Goal: Check status: Check status

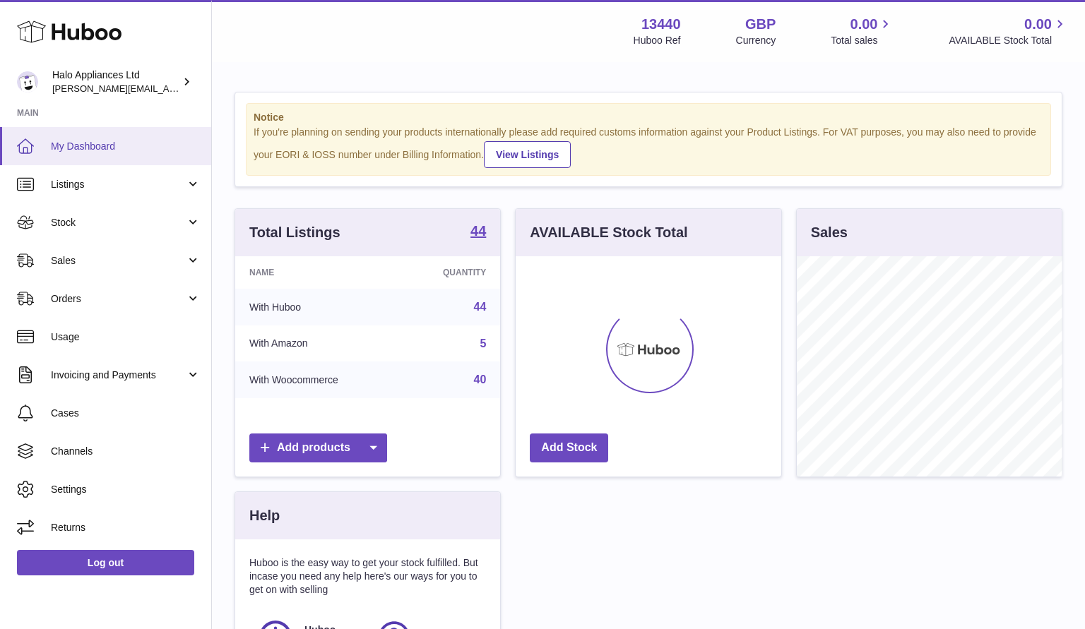
scroll to position [220, 266]
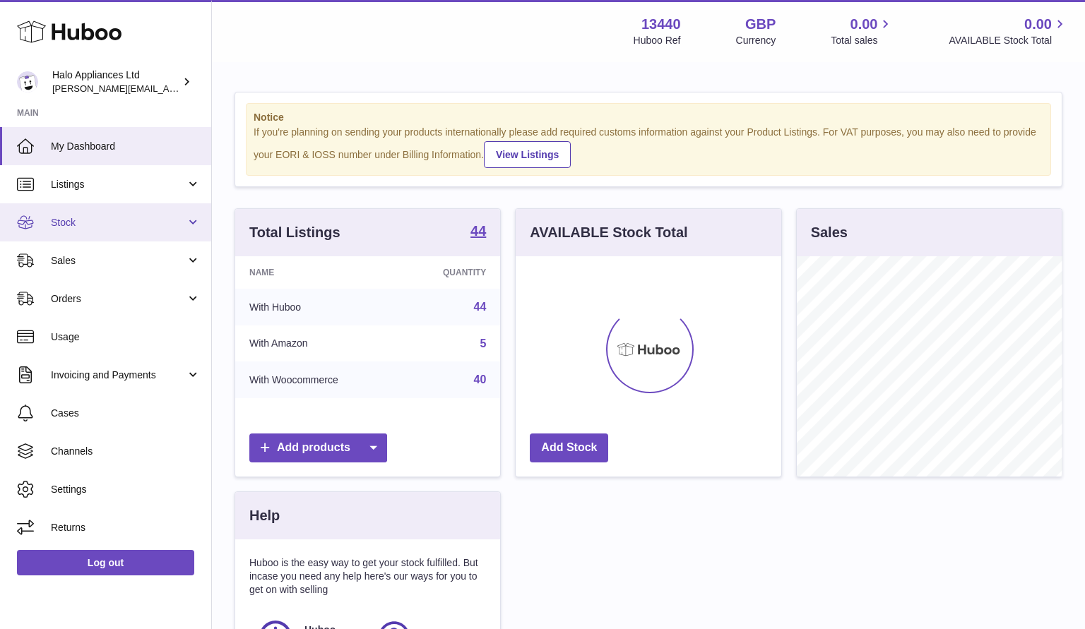
click at [66, 216] on span "Stock" at bounding box center [118, 222] width 135 height 13
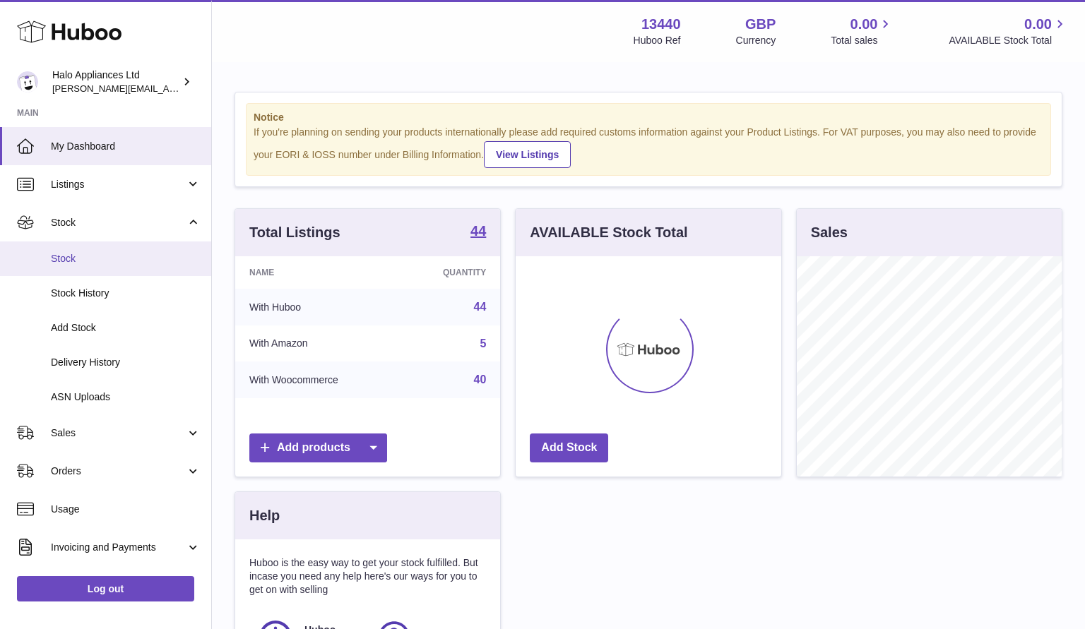
click at [47, 263] on link "Stock" at bounding box center [105, 259] width 211 height 35
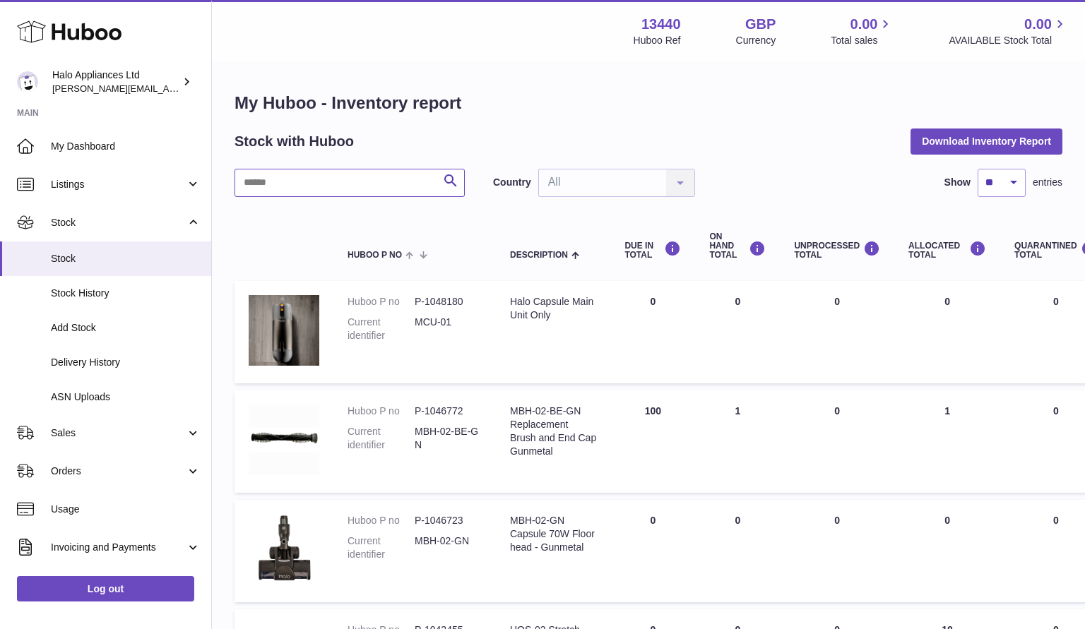
click at [307, 189] on input "text" at bounding box center [349, 183] width 230 height 28
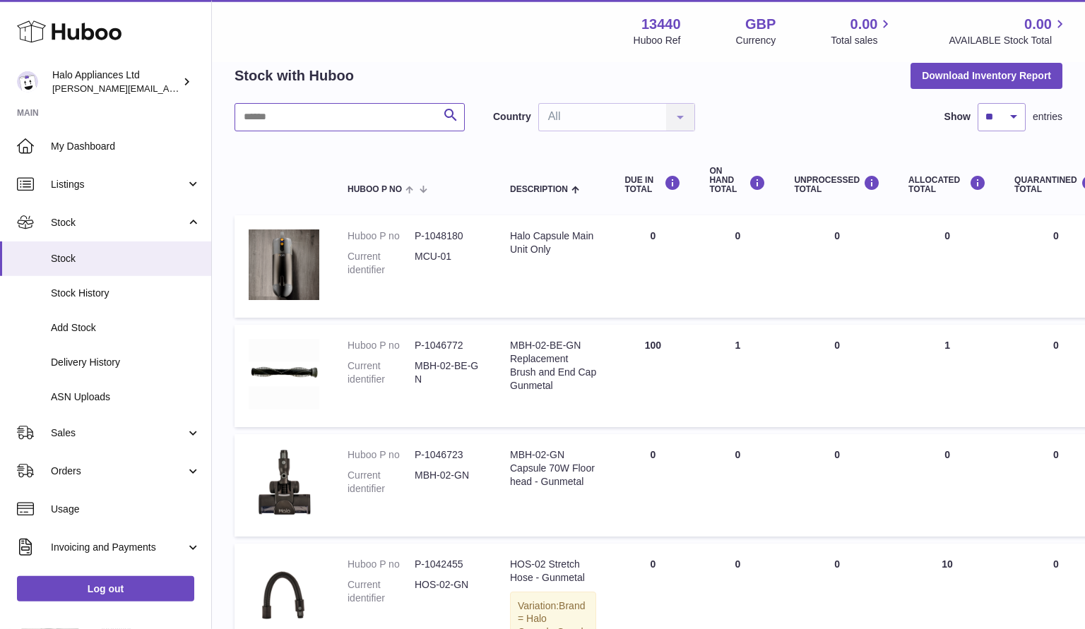
scroll to position [61, 0]
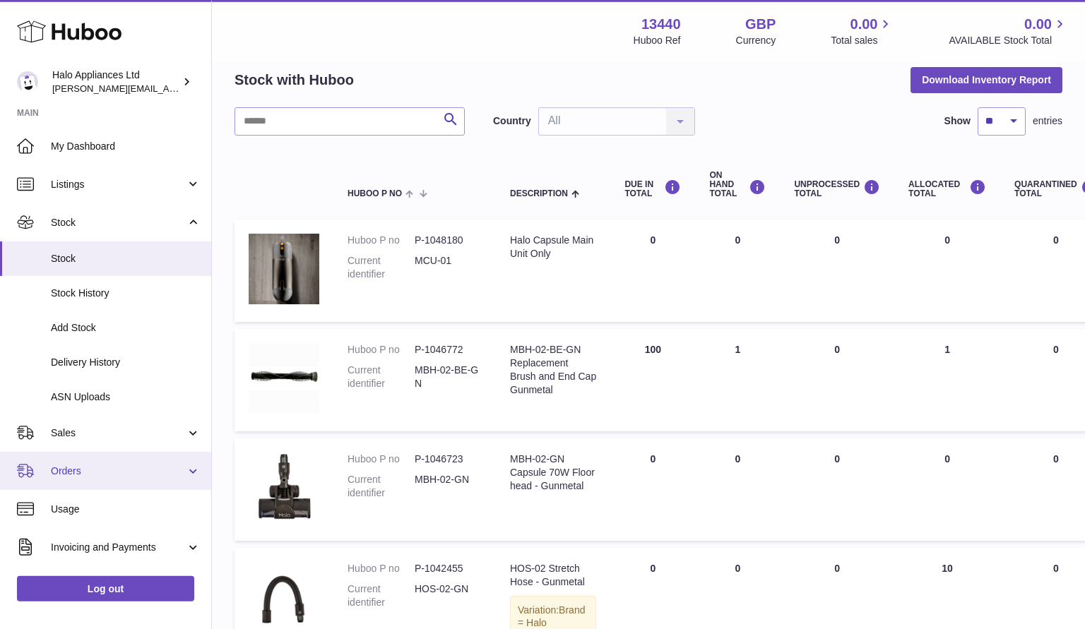
click at [85, 462] on link "Orders" at bounding box center [105, 471] width 211 height 38
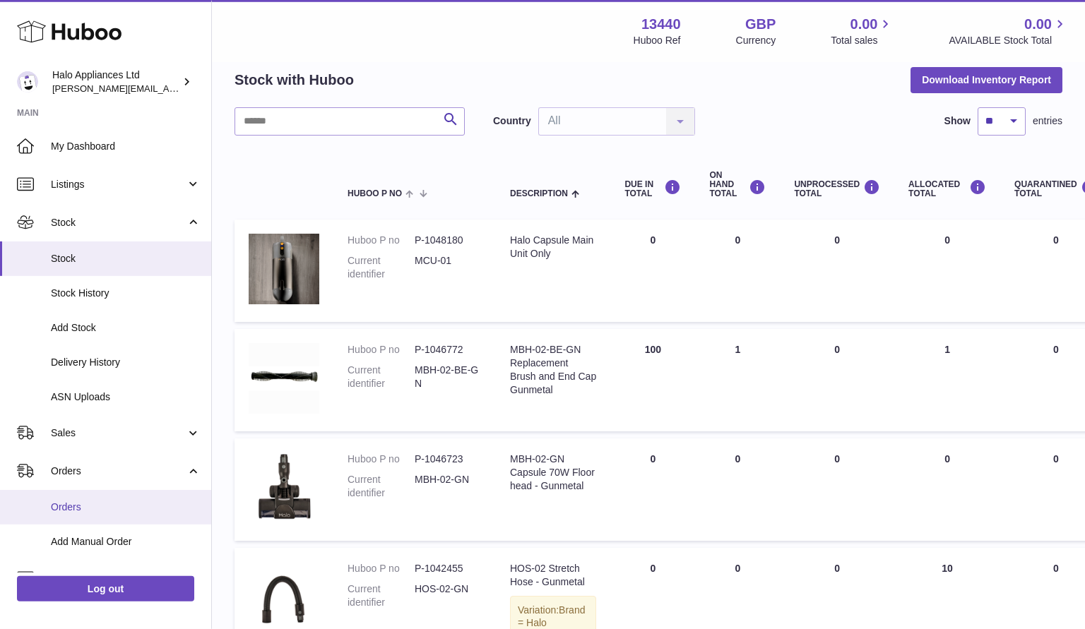
click at [72, 499] on link "Orders" at bounding box center [105, 507] width 211 height 35
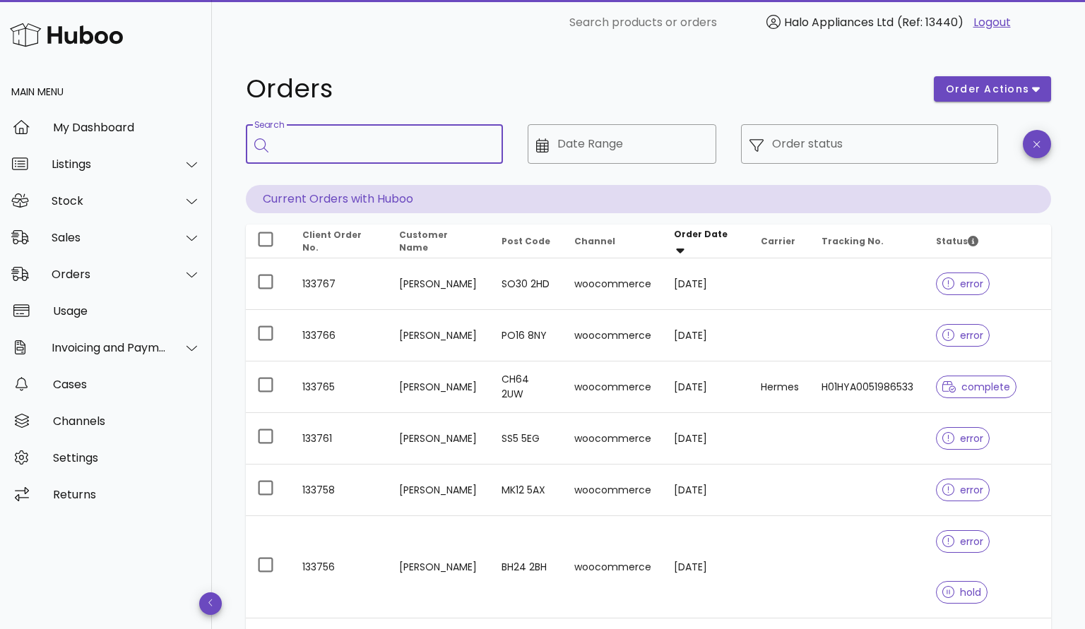
click at [325, 139] on input "Search" at bounding box center [384, 144] width 215 height 23
type input "**********"
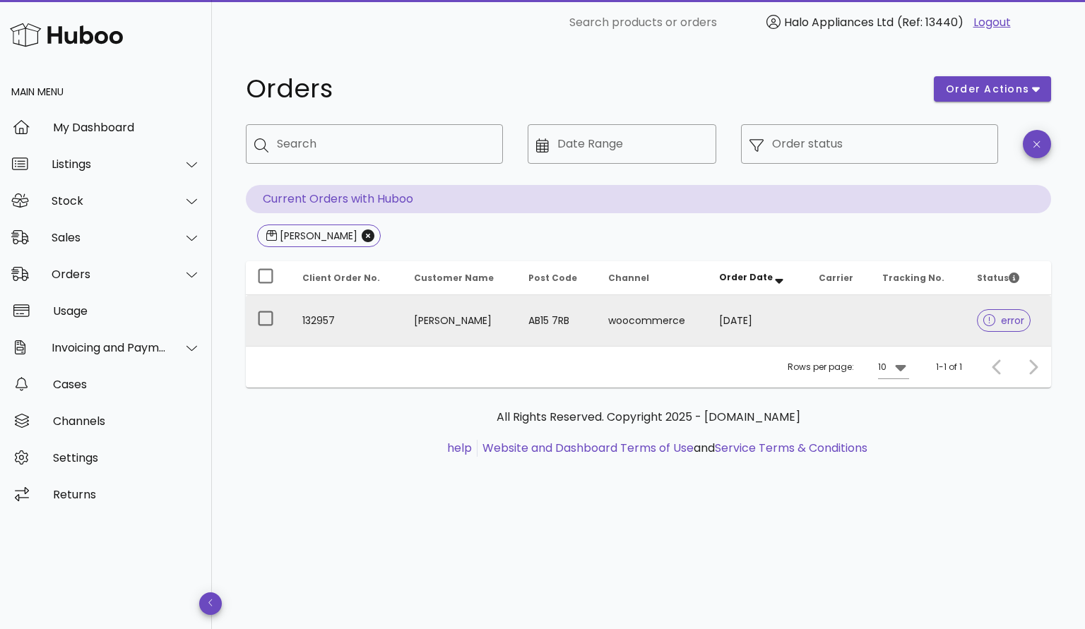
click at [573, 316] on td "AB15 7RB" at bounding box center [557, 320] width 80 height 51
